Goal: Information Seeking & Learning: Learn about a topic

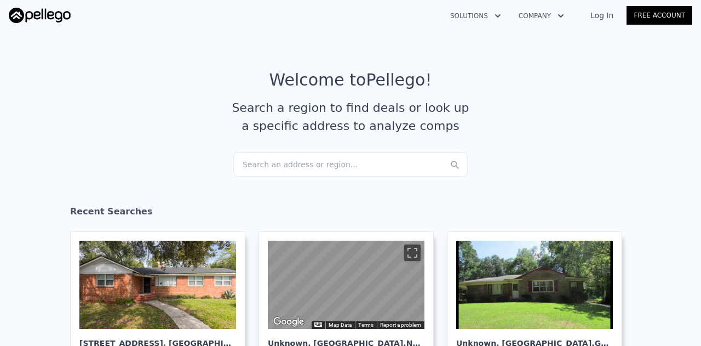
click at [298, 162] on div "Search an address or region..." at bounding box center [350, 164] width 235 height 24
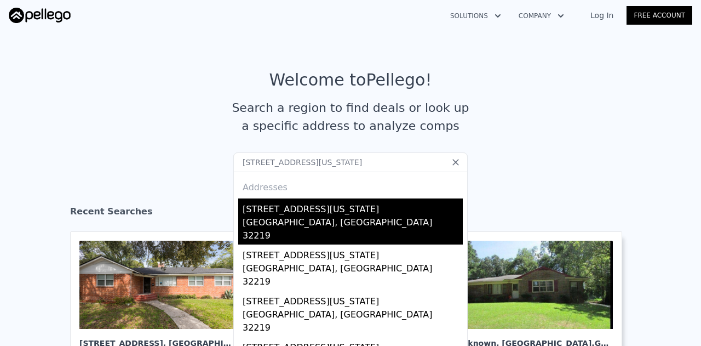
type input "[STREET_ADDRESS][US_STATE]"
click at [248, 218] on div "[GEOGRAPHIC_DATA], [GEOGRAPHIC_DATA] 32219" at bounding box center [353, 230] width 220 height 28
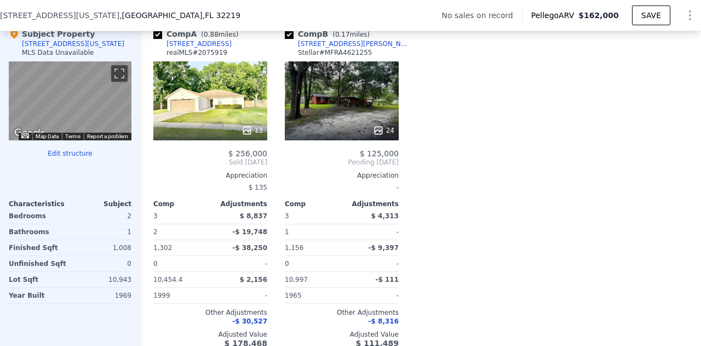
scroll to position [1076, 0]
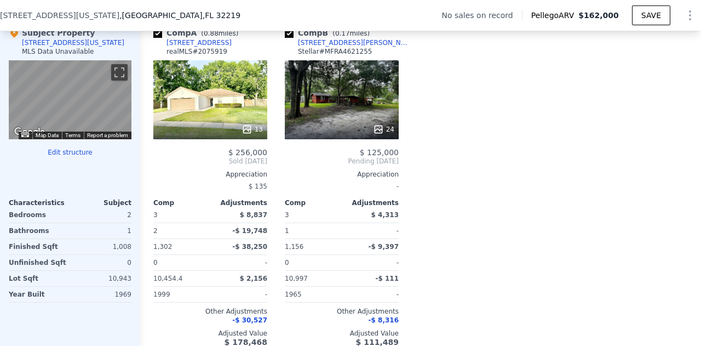
click at [224, 106] on div "13" at bounding box center [210, 99] width 114 height 79
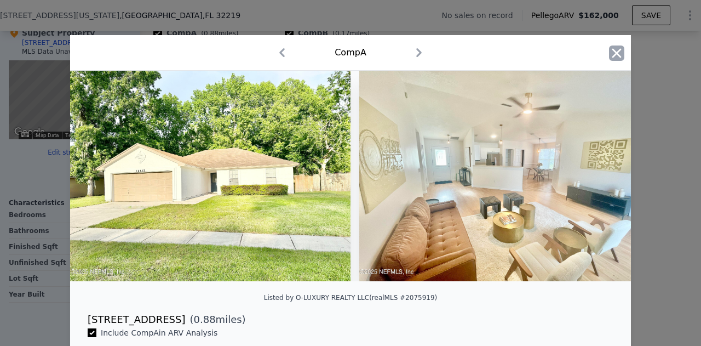
click at [613, 52] on icon "button" at bounding box center [616, 52] width 15 height 15
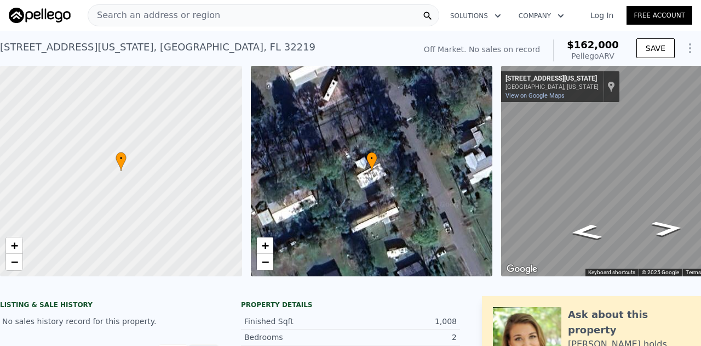
click at [167, 17] on span "Search an address or region" at bounding box center [154, 15] width 132 height 13
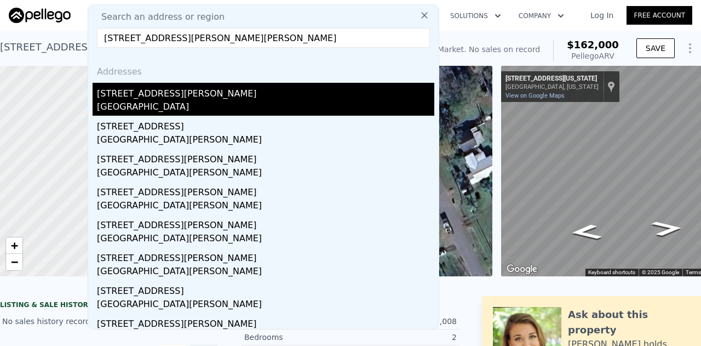
type input "[STREET_ADDRESS][PERSON_NAME][PERSON_NAME]"
click at [165, 91] on div "[STREET_ADDRESS][PERSON_NAME]" at bounding box center [266, 92] width 338 height 18
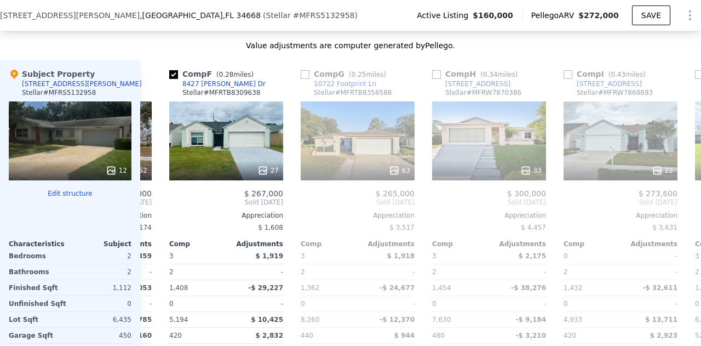
scroll to position [0, 641]
click at [406, 162] on div "63" at bounding box center [358, 140] width 114 height 79
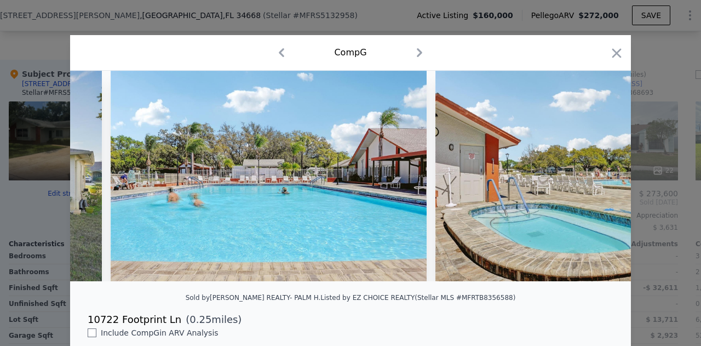
scroll to position [0, 3854]
click at [609, 53] on icon "button" at bounding box center [616, 52] width 15 height 15
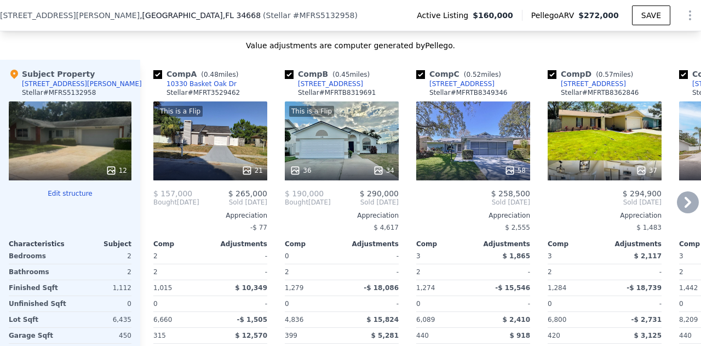
click at [242, 169] on div at bounding box center [210, 171] width 114 height 20
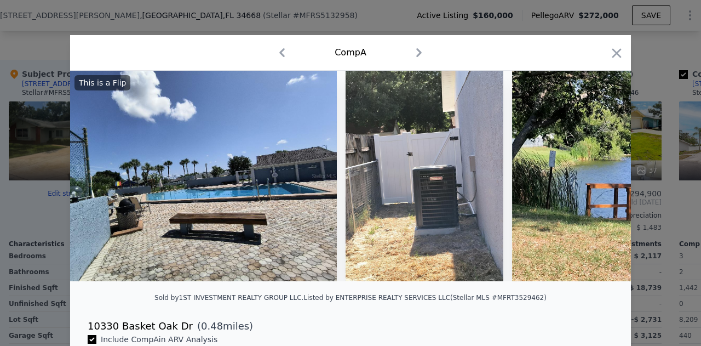
scroll to position [0, 2594]
click at [609, 60] on icon "button" at bounding box center [616, 52] width 15 height 15
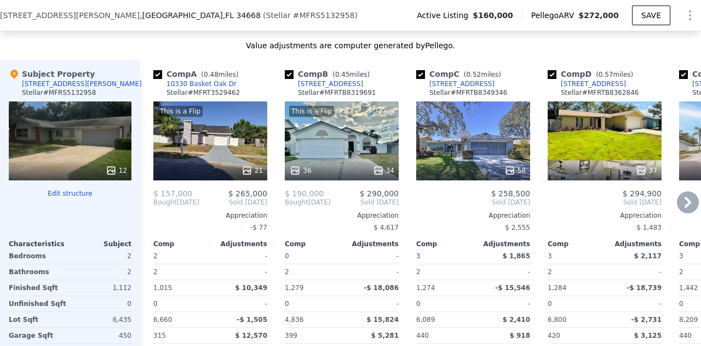
click at [353, 139] on div "This is a Flip 36 34" at bounding box center [342, 140] width 114 height 79
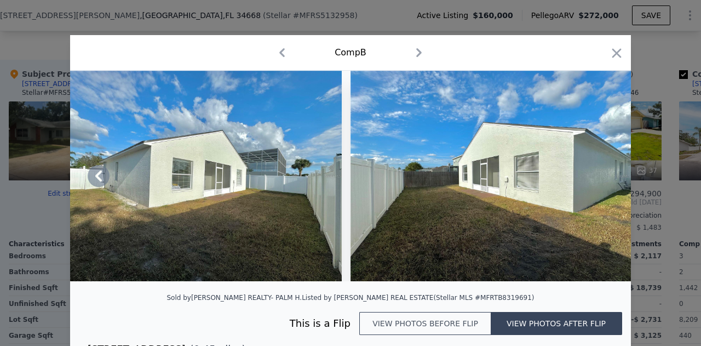
scroll to position [190, 0]
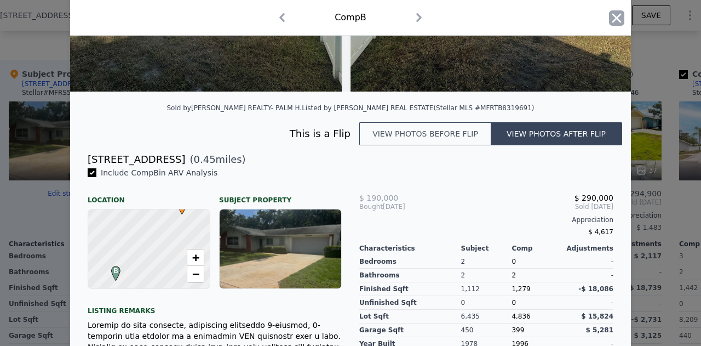
click at [612, 25] on icon "button" at bounding box center [616, 17] width 15 height 15
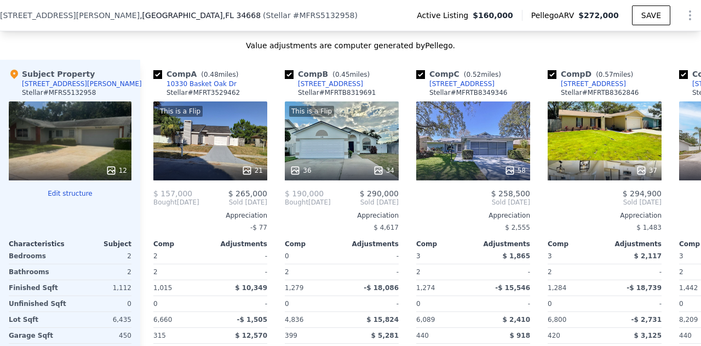
click at [612, 25] on div "Active Listing $160,000 Pellego ARV $272,000 SAVE" at bounding box center [554, 15] width 293 height 22
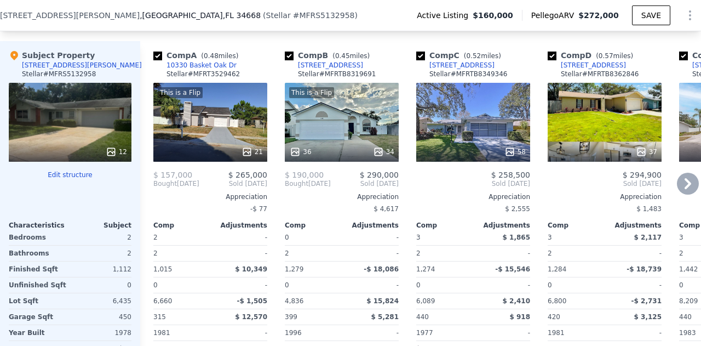
scroll to position [1162, 0]
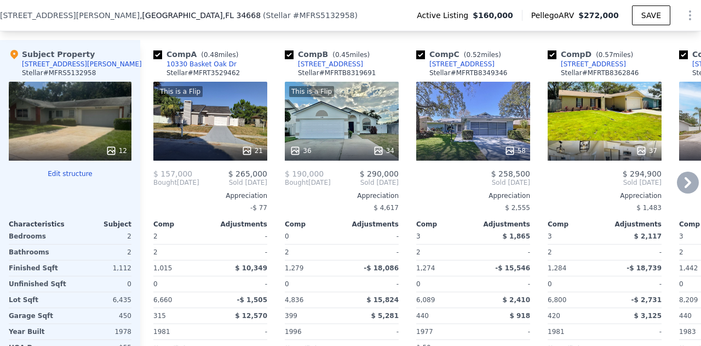
click at [453, 140] on div "58" at bounding box center [473, 121] width 114 height 79
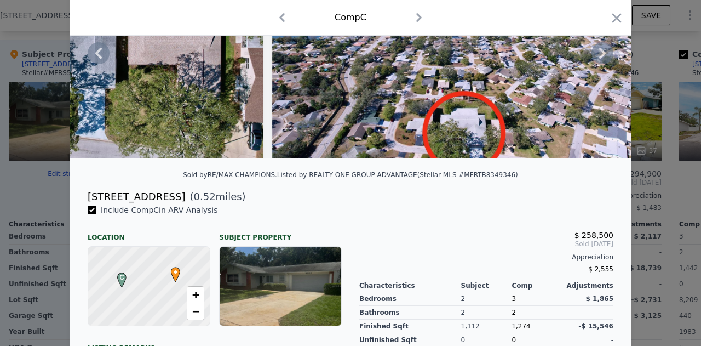
scroll to position [124, 0]
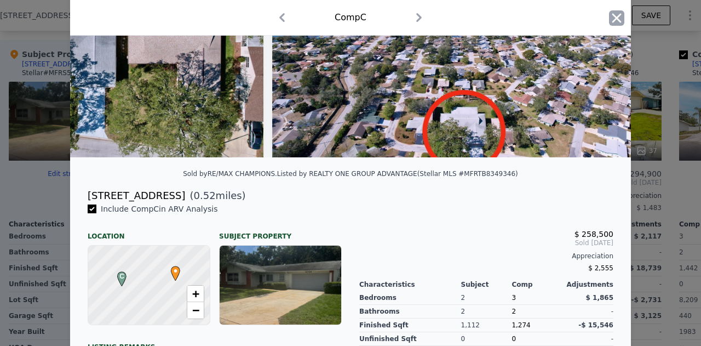
click at [613, 14] on icon "button" at bounding box center [616, 17] width 15 height 15
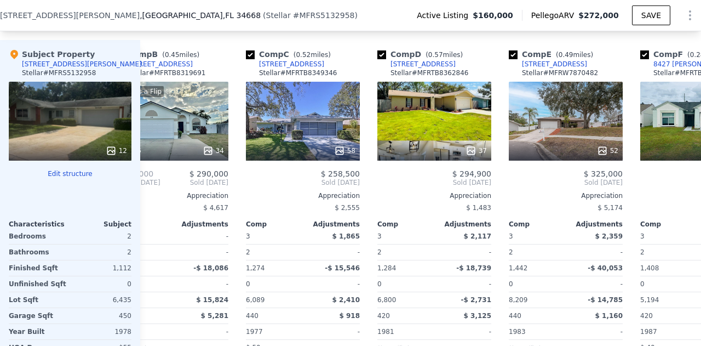
scroll to position [0, 171]
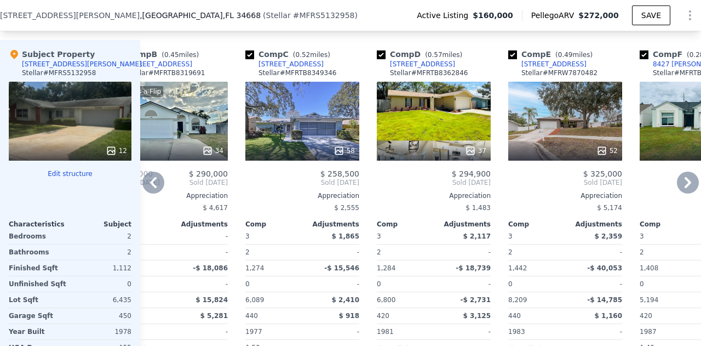
click at [425, 139] on div "37" at bounding box center [434, 121] width 114 height 79
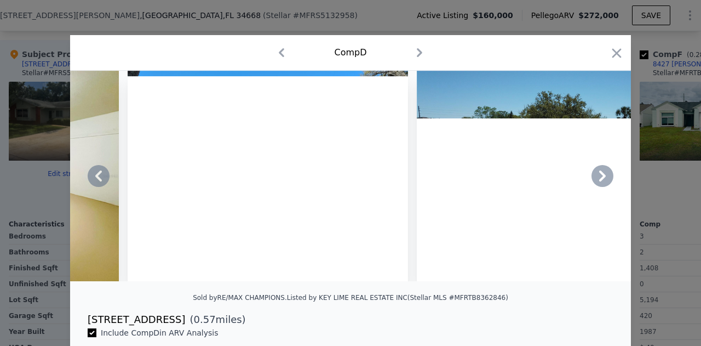
scroll to position [0, 4521]
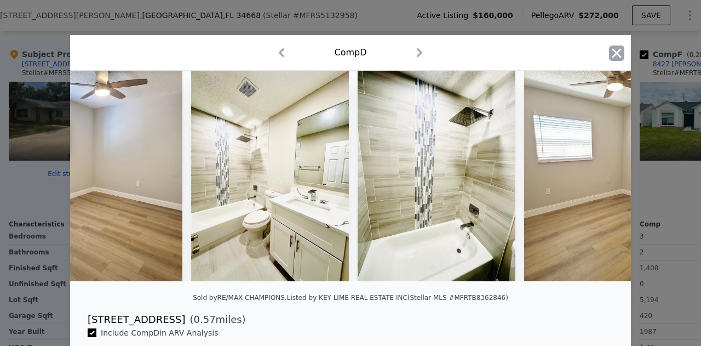
click at [617, 49] on icon "button" at bounding box center [617, 52] width 9 height 9
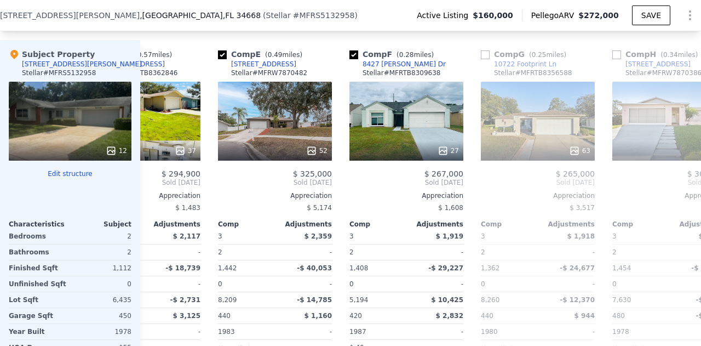
scroll to position [0, 466]
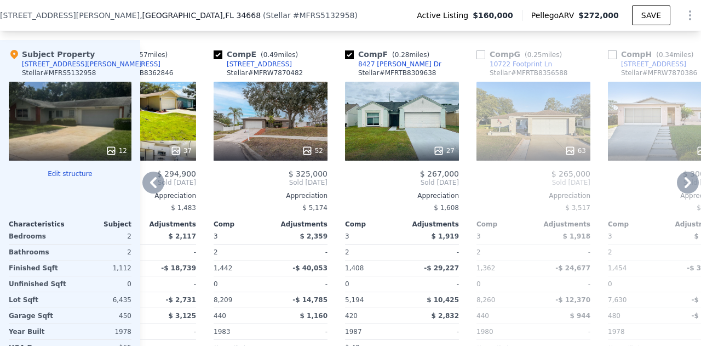
click at [514, 125] on div "63" at bounding box center [534, 121] width 114 height 79
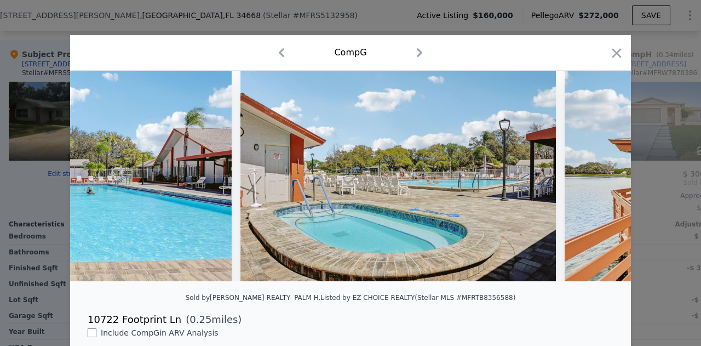
scroll to position [0, 4143]
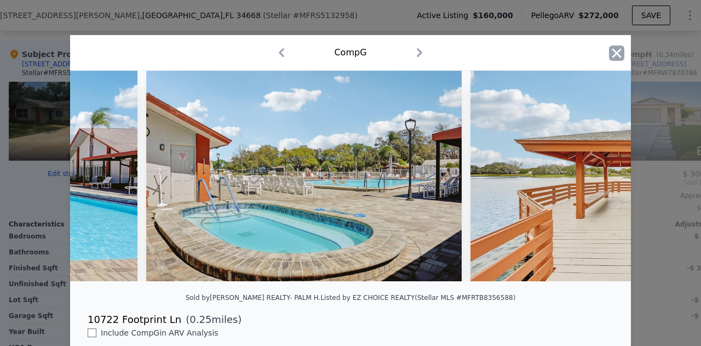
click at [613, 50] on icon "button" at bounding box center [616, 52] width 15 height 15
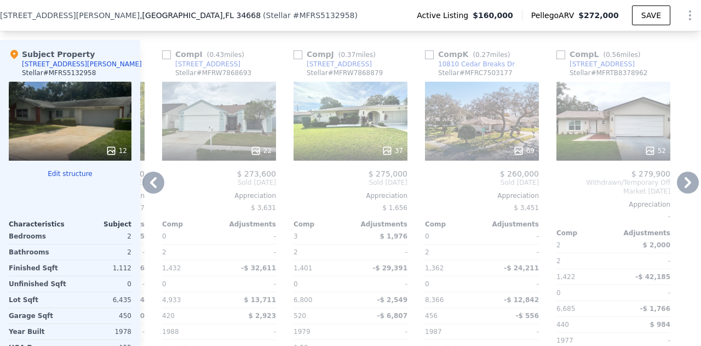
scroll to position [0, 1051]
